Goal: Go to known website: Access a specific website the user already knows

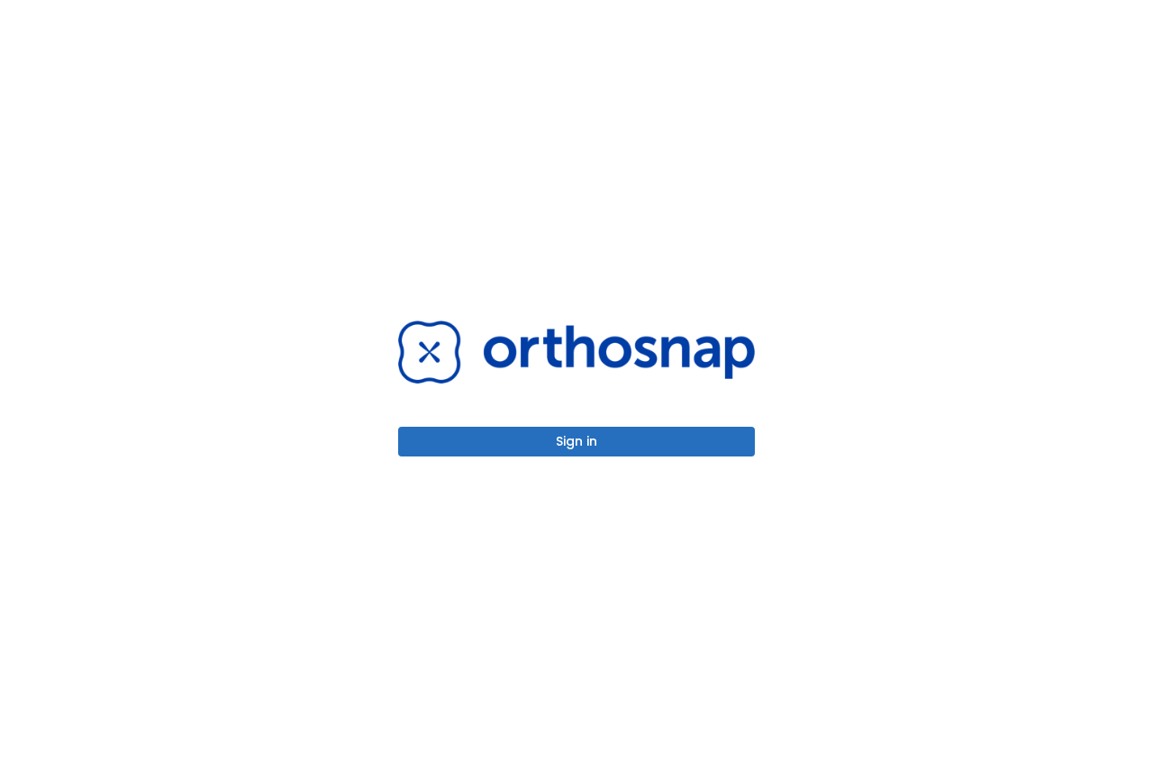
click at [556, 439] on button "Sign in" at bounding box center [576, 442] width 357 height 30
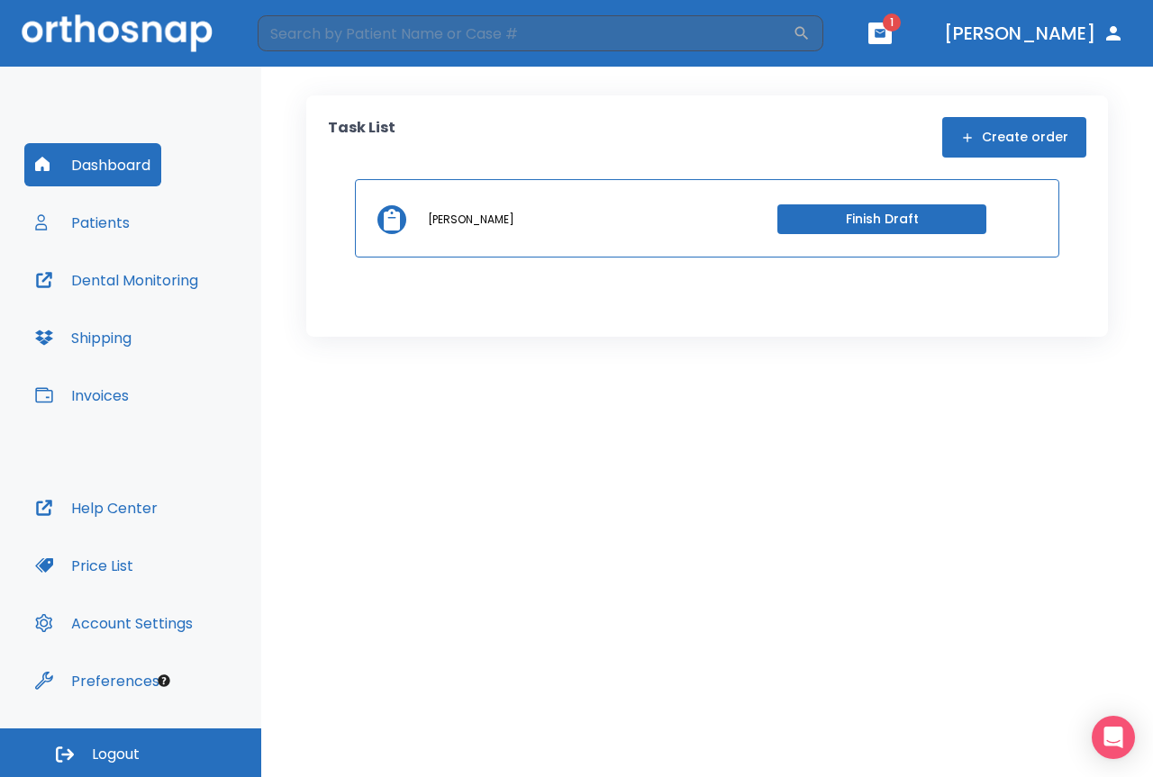
click at [900, 30] on span "1" at bounding box center [891, 23] width 18 height 18
click at [91, 279] on button "Dental Monitoring" at bounding box center [116, 279] width 185 height 43
